Goal: Information Seeking & Learning: Learn about a topic

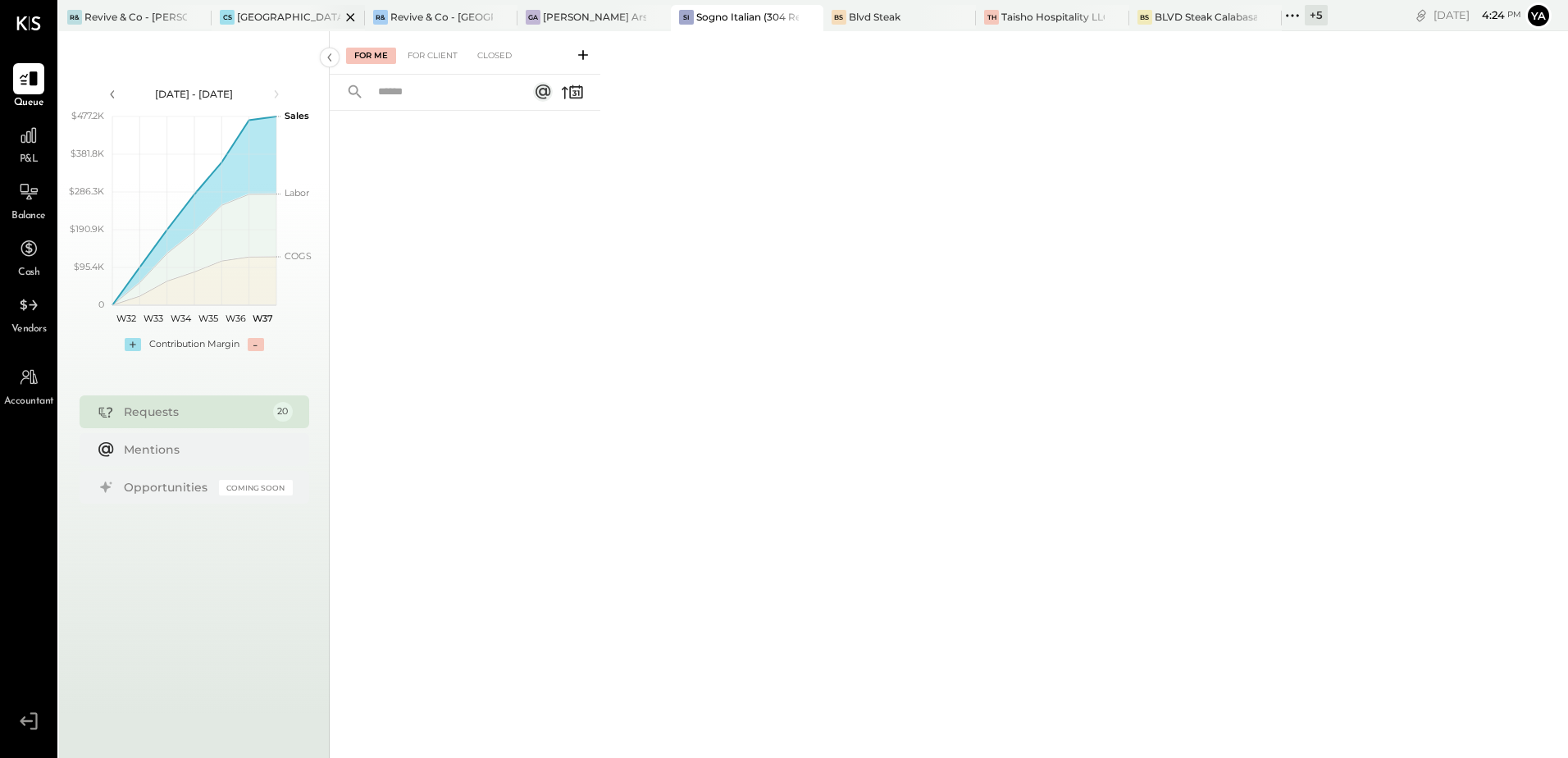
click at [274, 19] on div "[GEOGRAPHIC_DATA][PERSON_NAME]" at bounding box center [288, 16] width 102 height 14
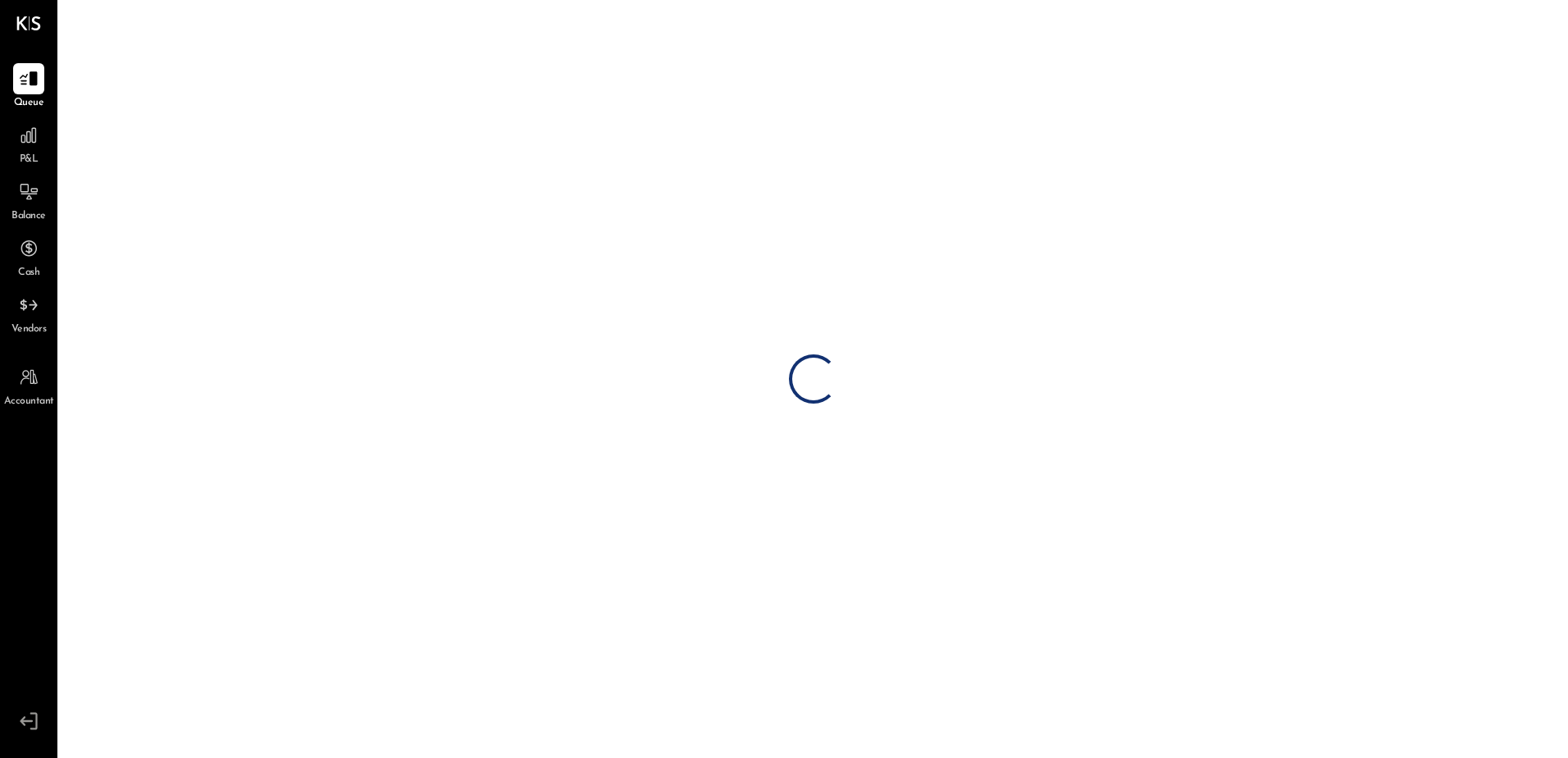
click at [28, 156] on span "P&L" at bounding box center [30, 160] width 19 height 14
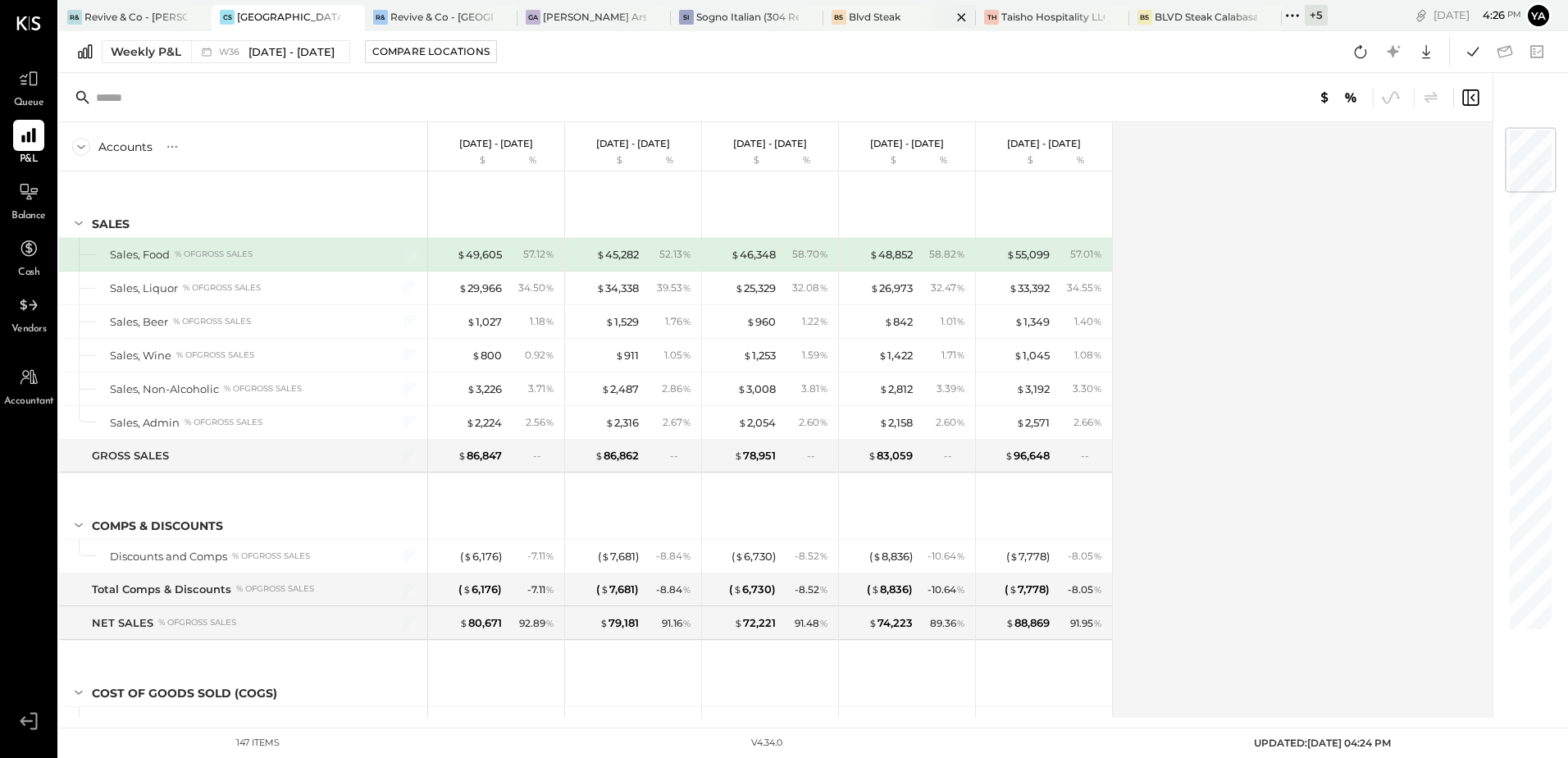
click at [875, 17] on div "Blvd Steak" at bounding box center [874, 16] width 52 height 14
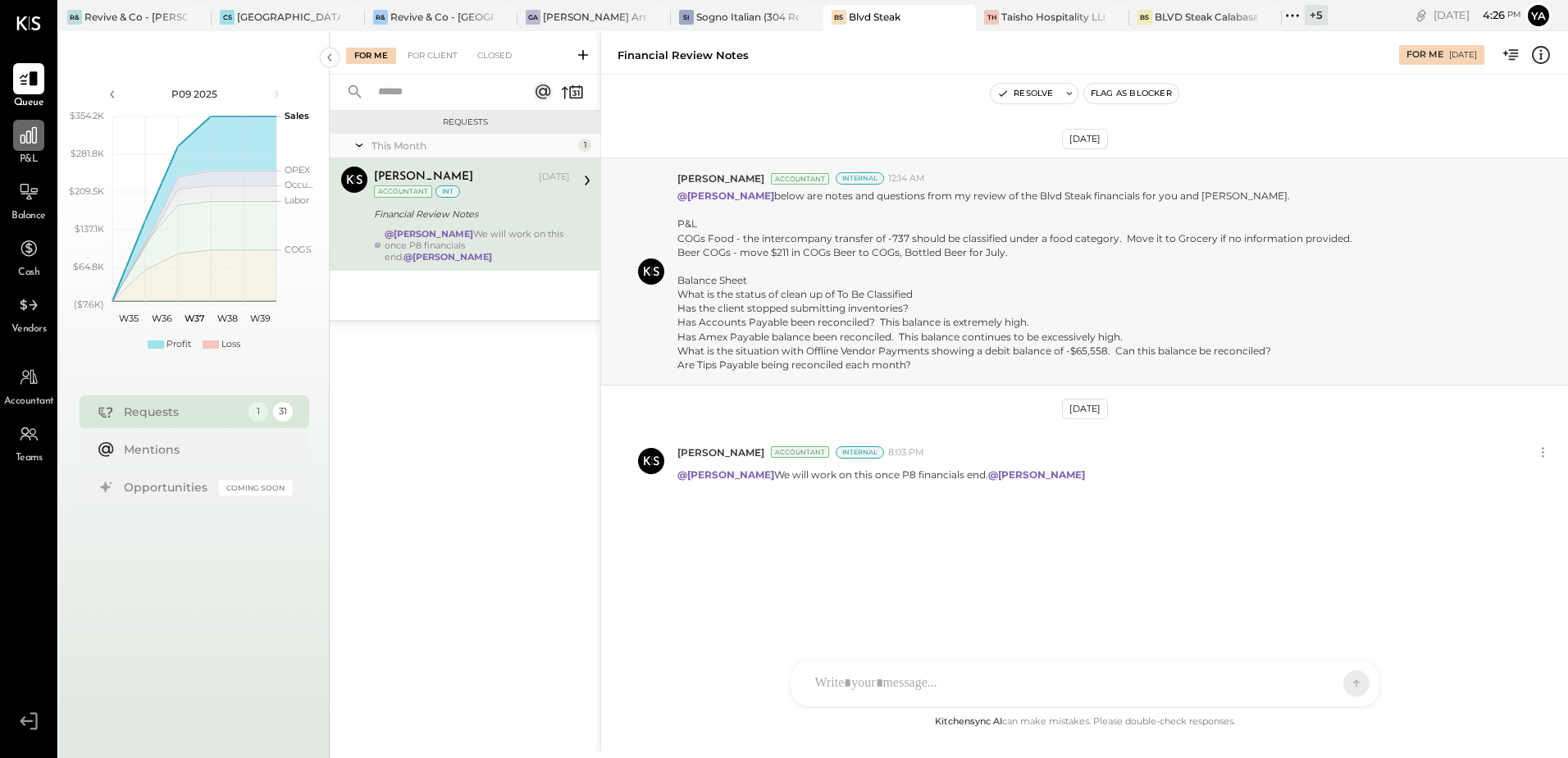
click at [29, 141] on icon at bounding box center [29, 135] width 21 height 21
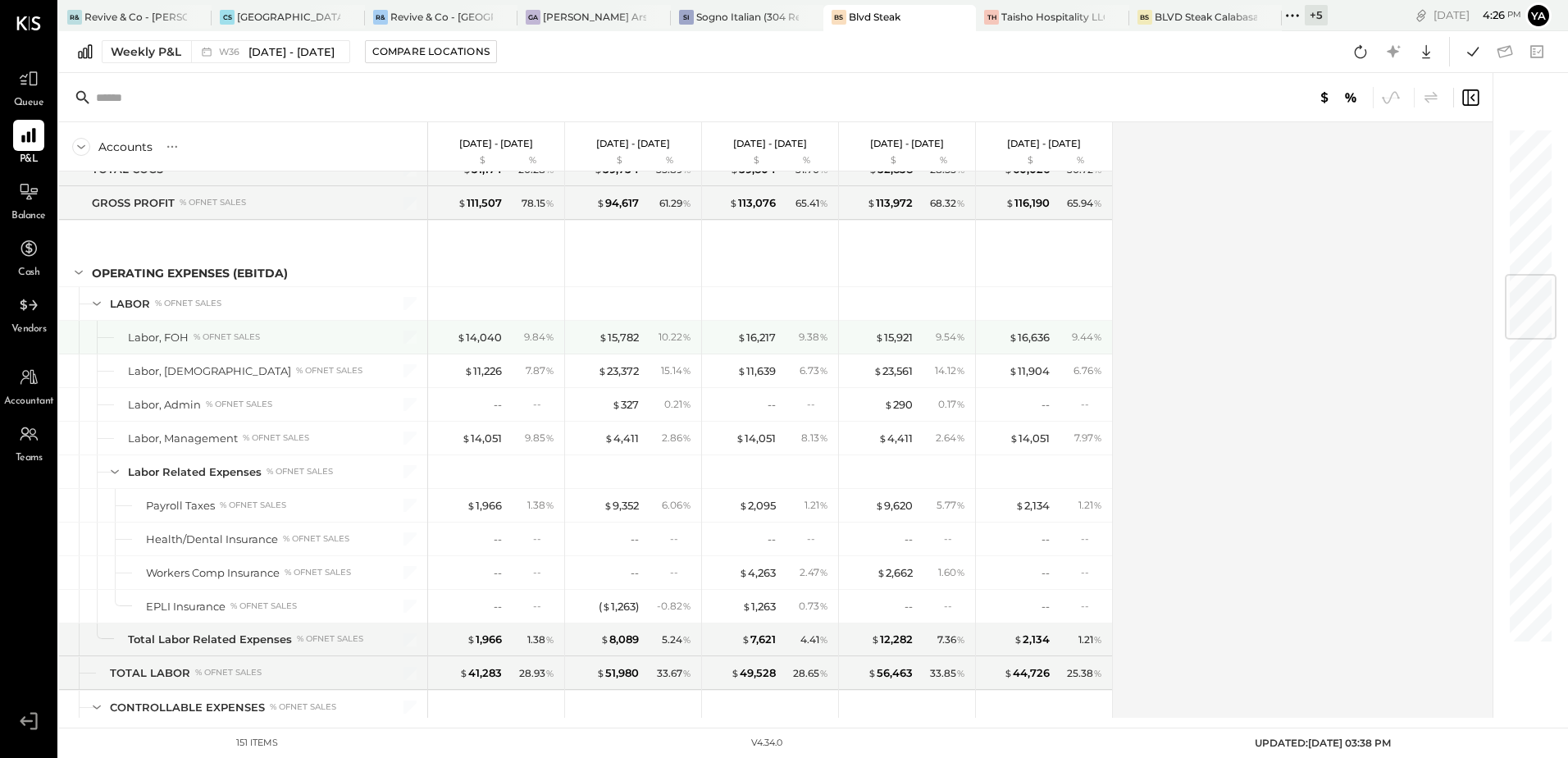
scroll to position [1230, 0]
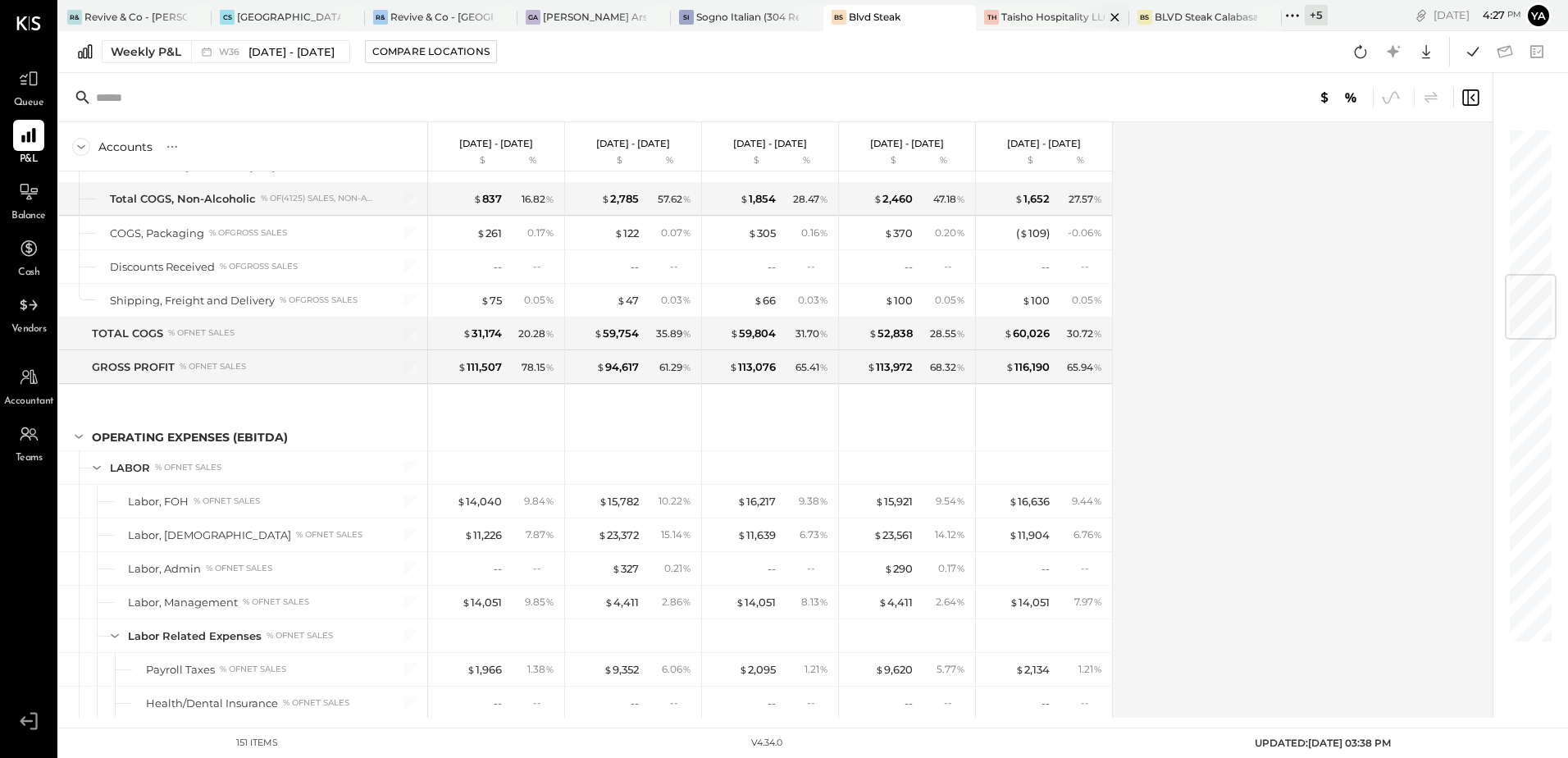
click at [1047, 15] on div "Taisho Hospitality LLC" at bounding box center [1052, 16] width 102 height 14
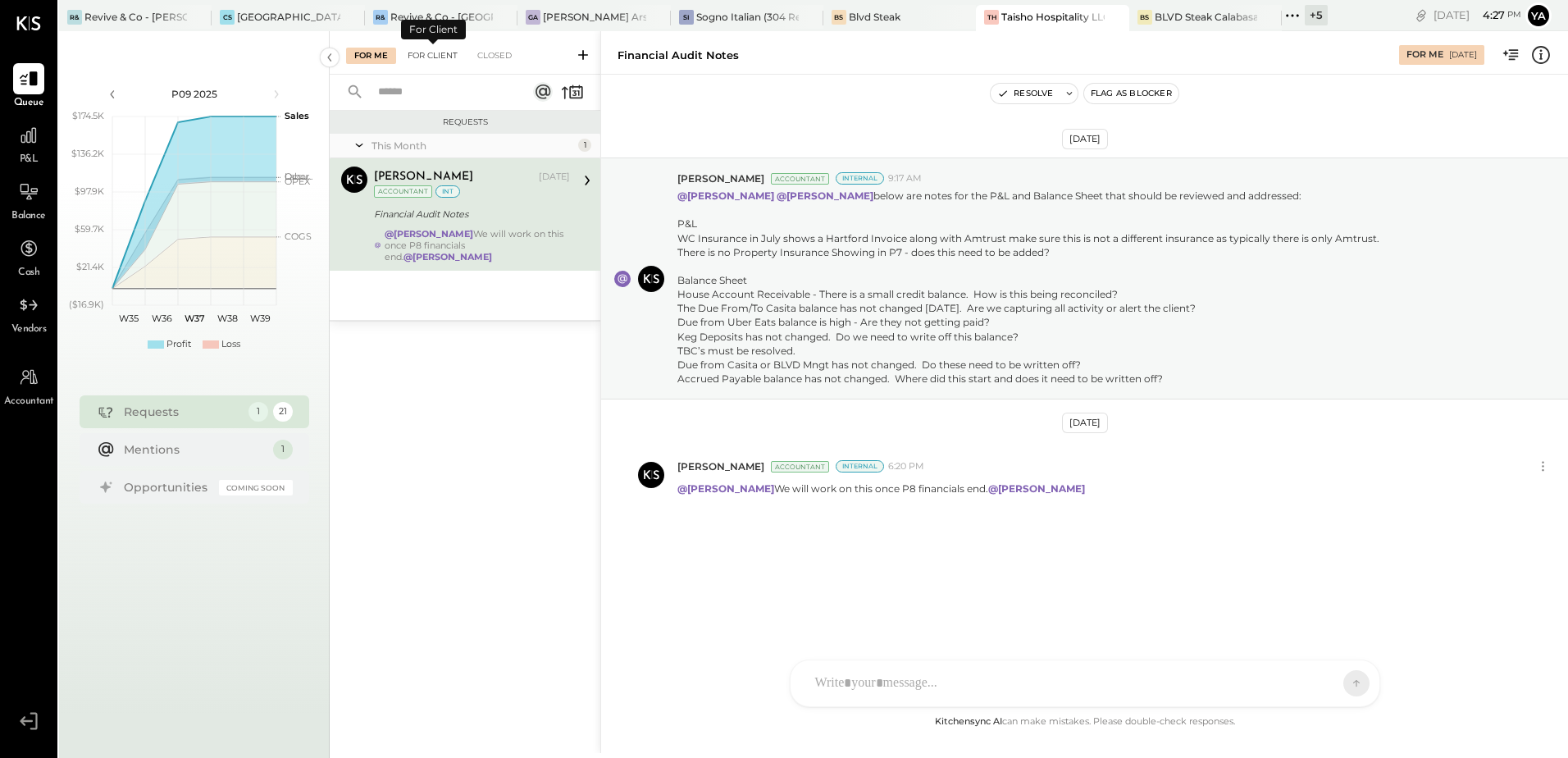
click at [443, 59] on div "For Client" at bounding box center [433, 55] width 67 height 16
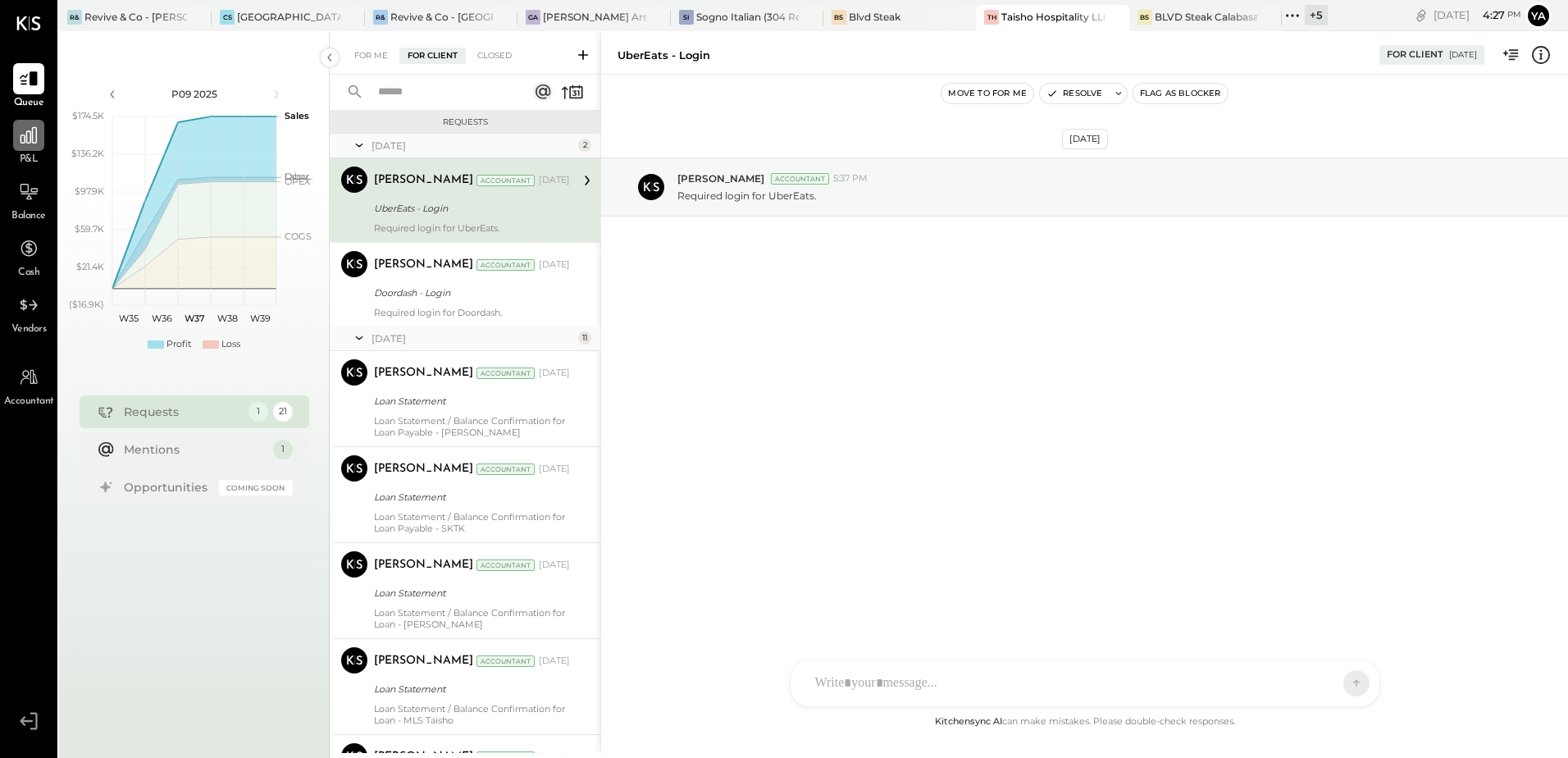
click at [16, 137] on div at bounding box center [29, 135] width 32 height 32
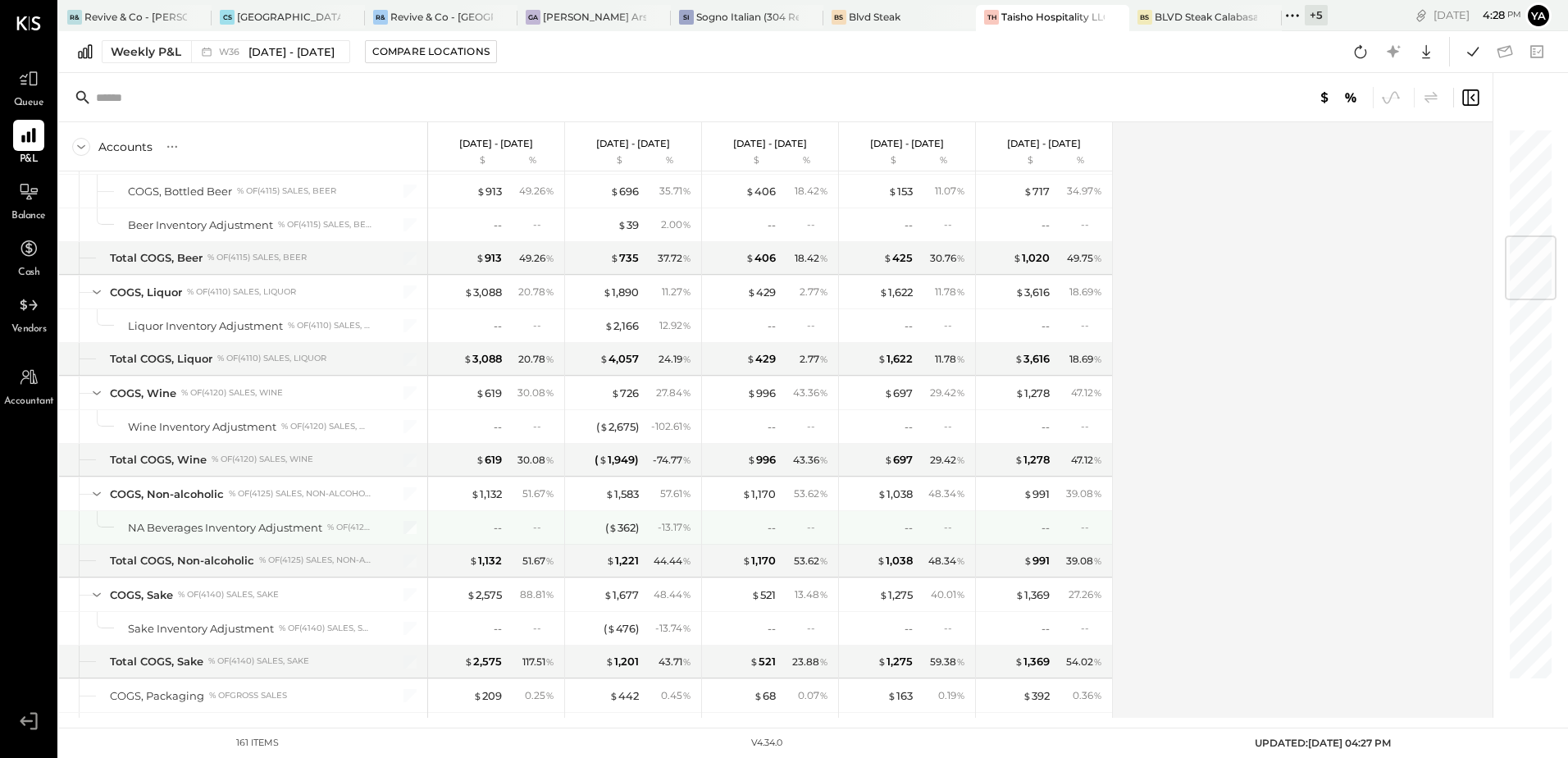
scroll to position [1395, 0]
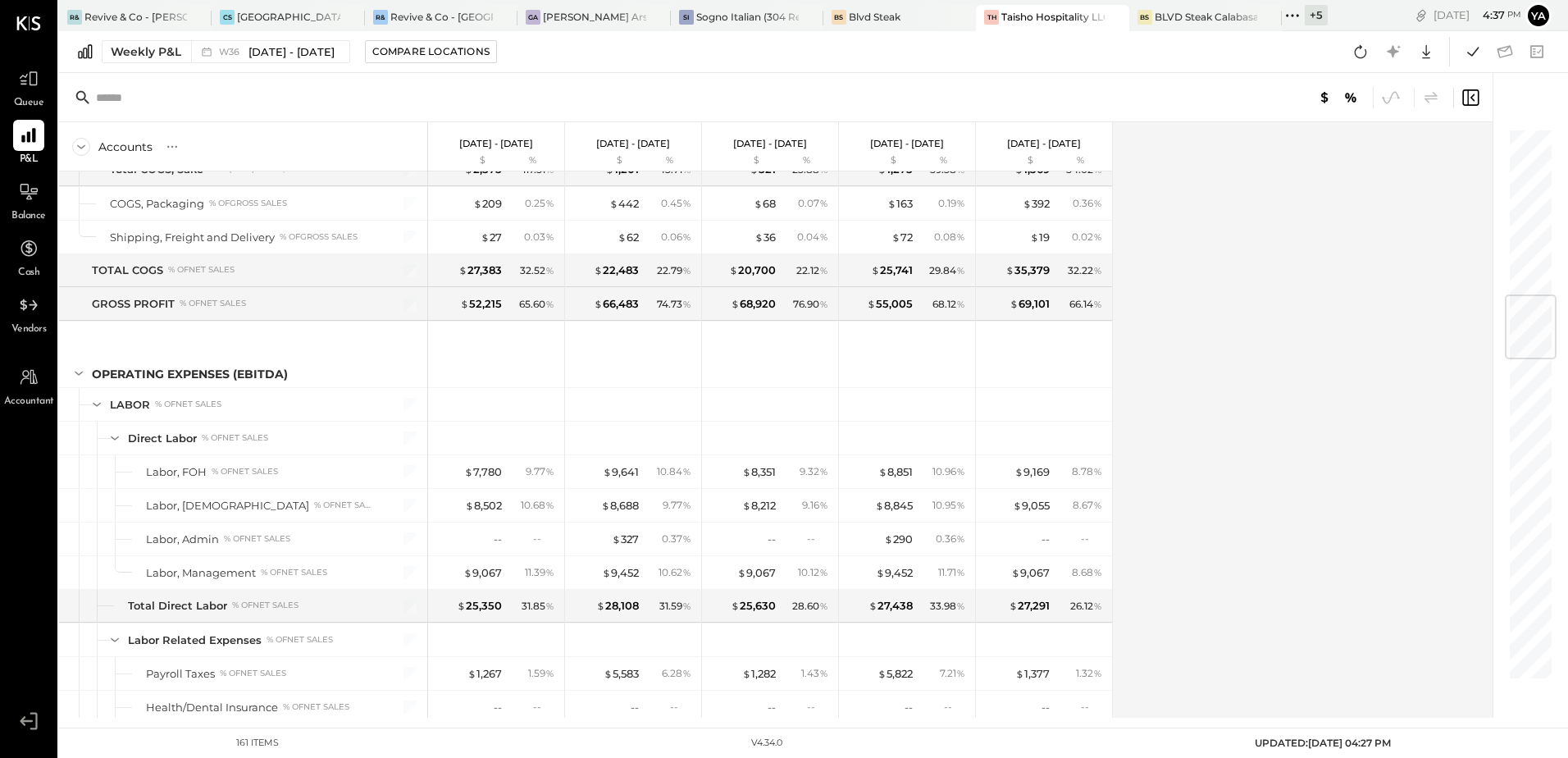
click at [1198, 315] on div "Accounts S % GL [DATE] - [DATE] $ % [DATE] - [DATE] $ % [DATE] - [DATE] $ % [DA…" at bounding box center [777, 420] width 1436 height 596
click at [1256, 421] on div "Accounts S % GL [DATE] - [DATE] $ % [DATE] - [DATE] $ % [DATE] - [DATE] $ % [DA…" at bounding box center [777, 420] width 1436 height 596
